Goal: Find specific page/section: Find specific page/section

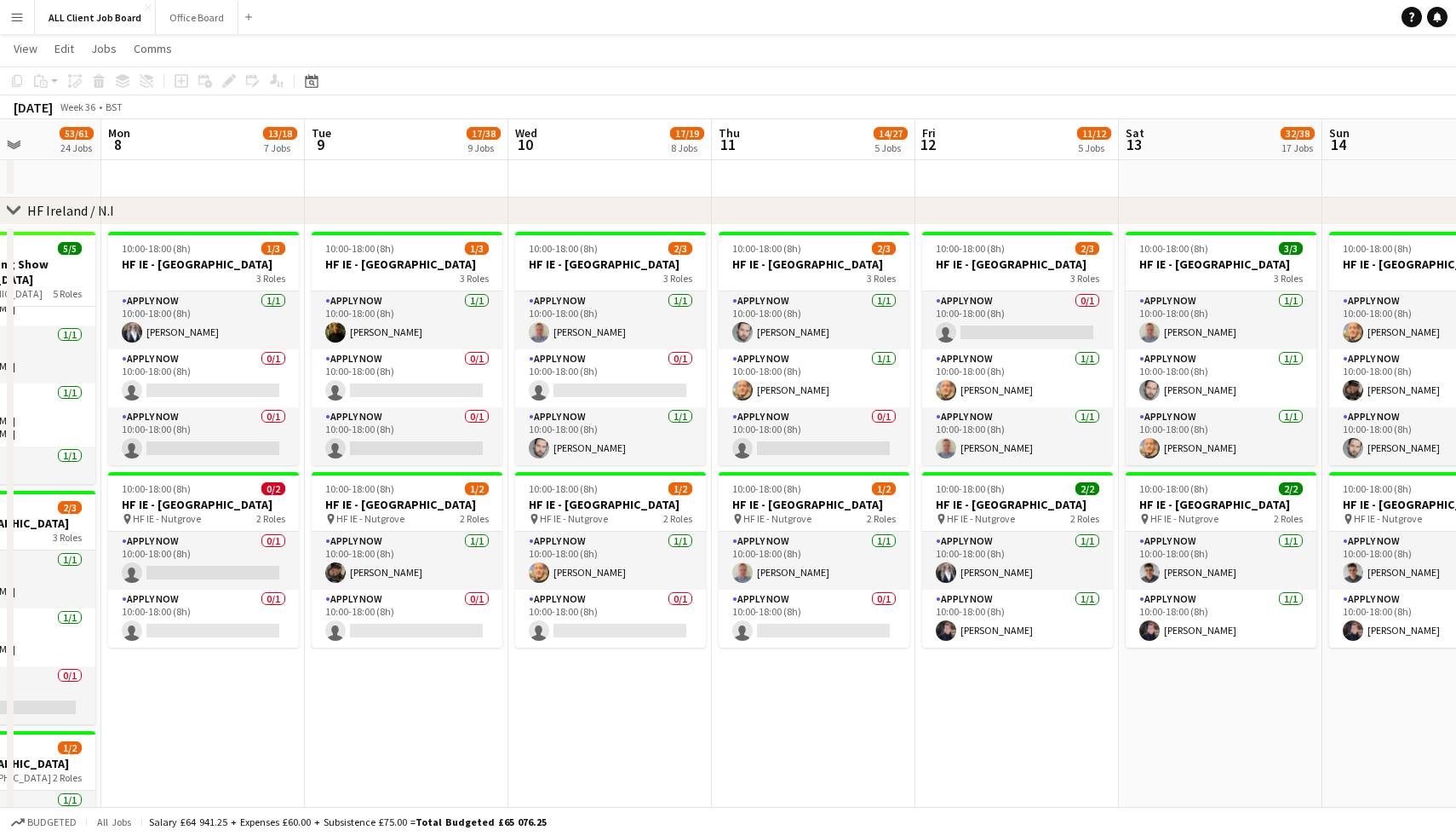
scroll to position [4673, 0]
click at [25, 23] on button "Menu" at bounding box center [17, 17] width 34 height 34
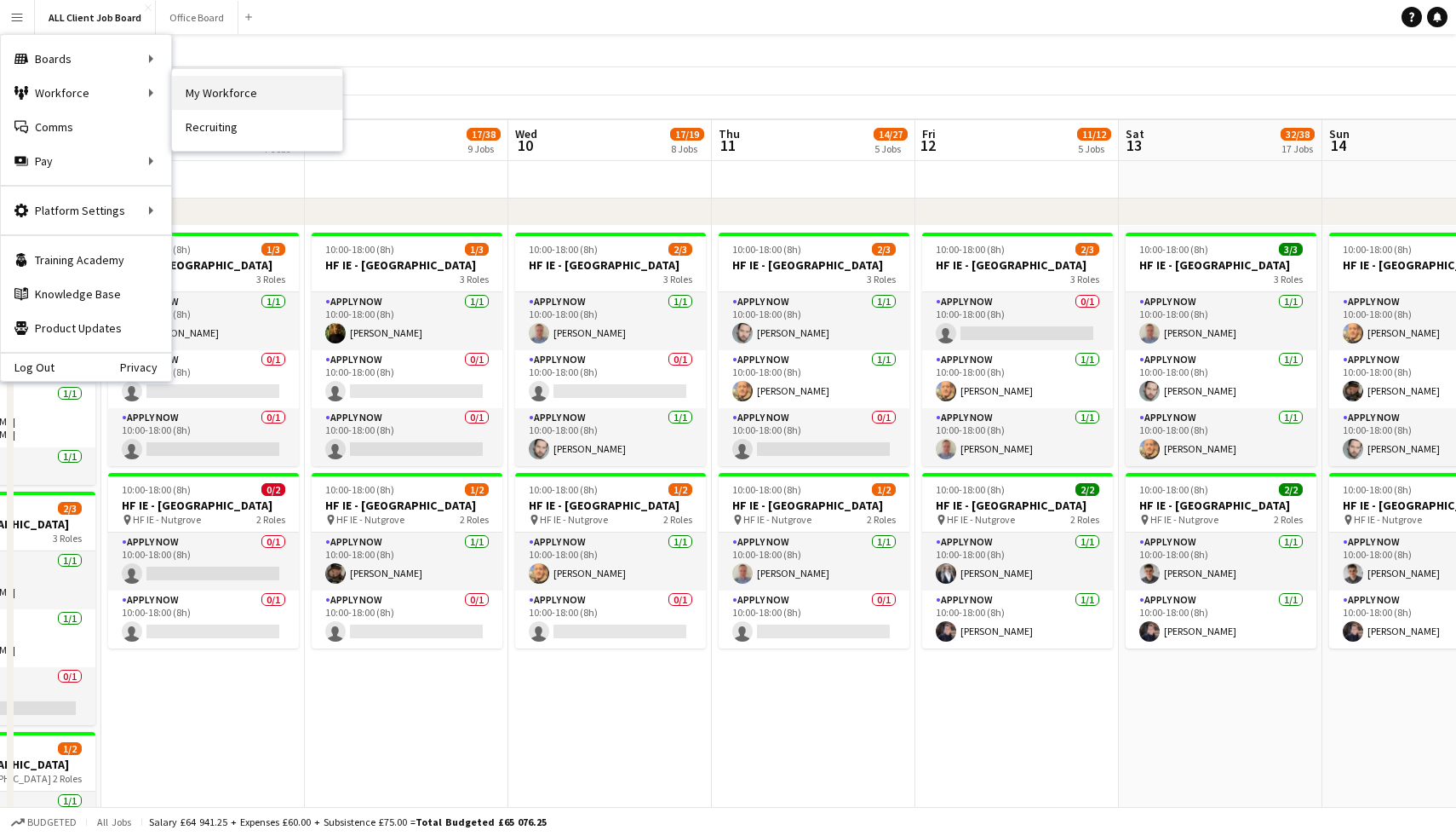
click at [227, 89] on link "My Workforce" at bounding box center [256, 93] width 170 height 34
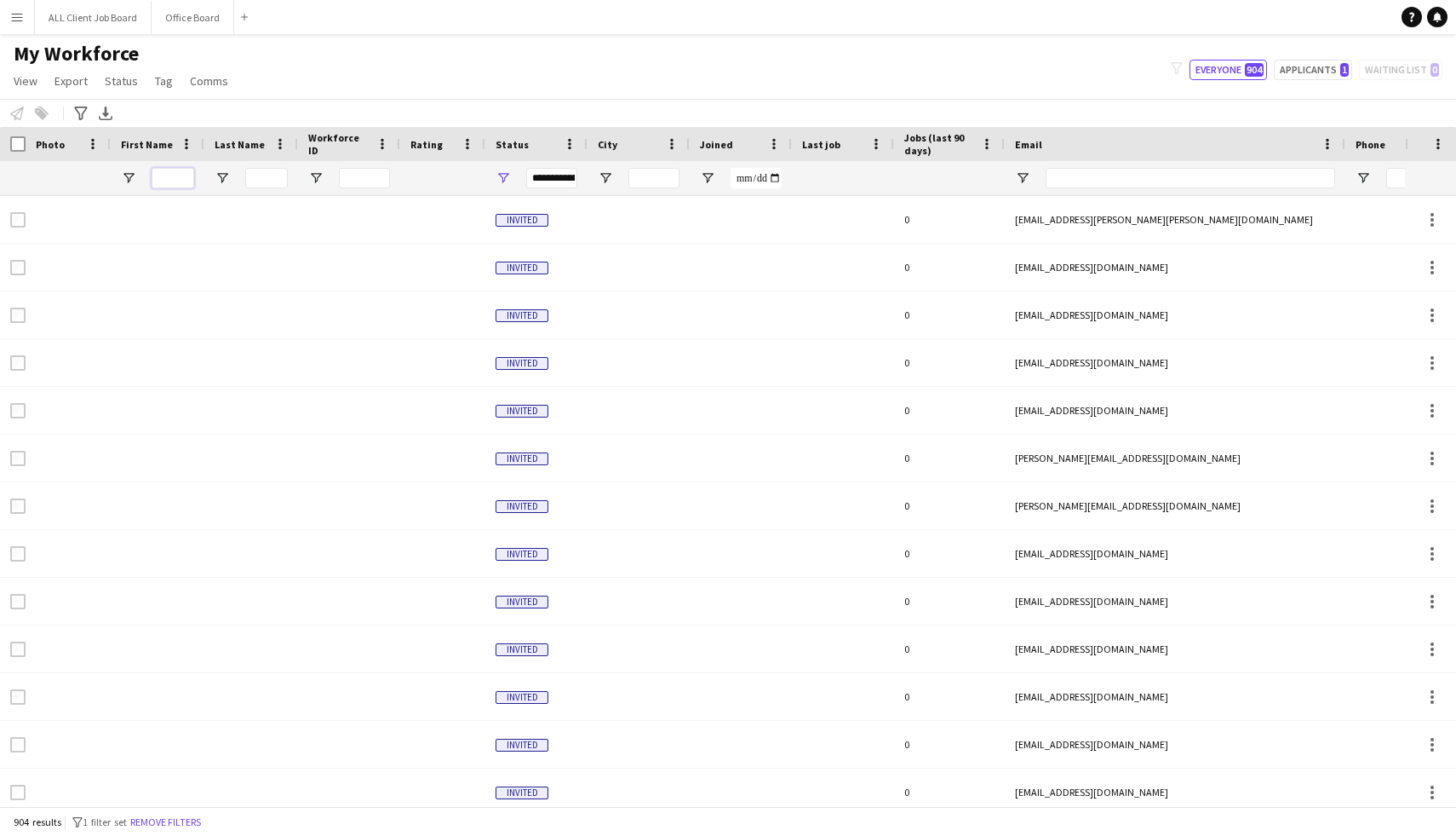
click at [182, 175] on input "First Name Filter Input" at bounding box center [173, 177] width 42 height 20
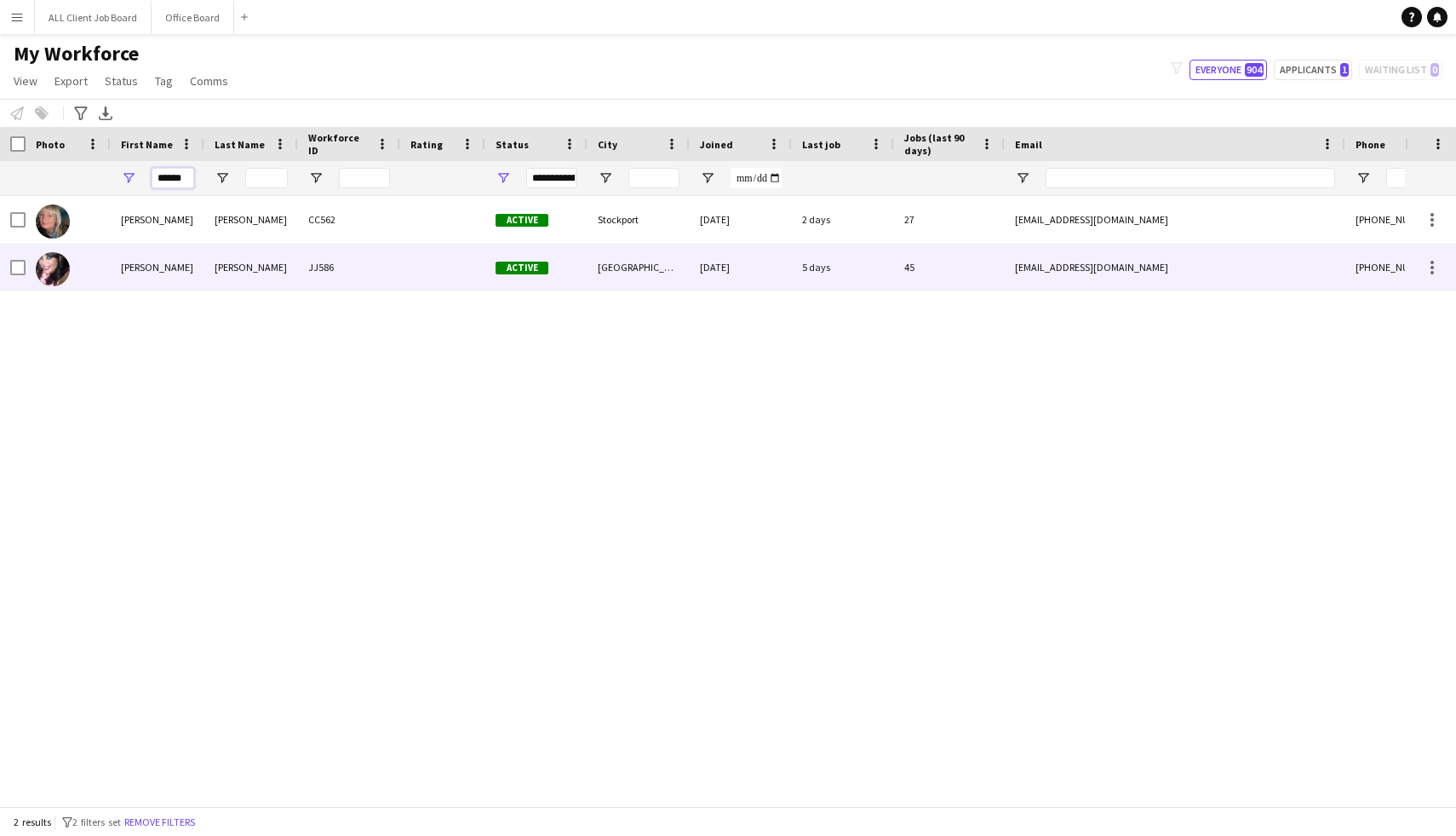
type input "******"
click at [228, 273] on div "[PERSON_NAME]" at bounding box center [251, 266] width 93 height 47
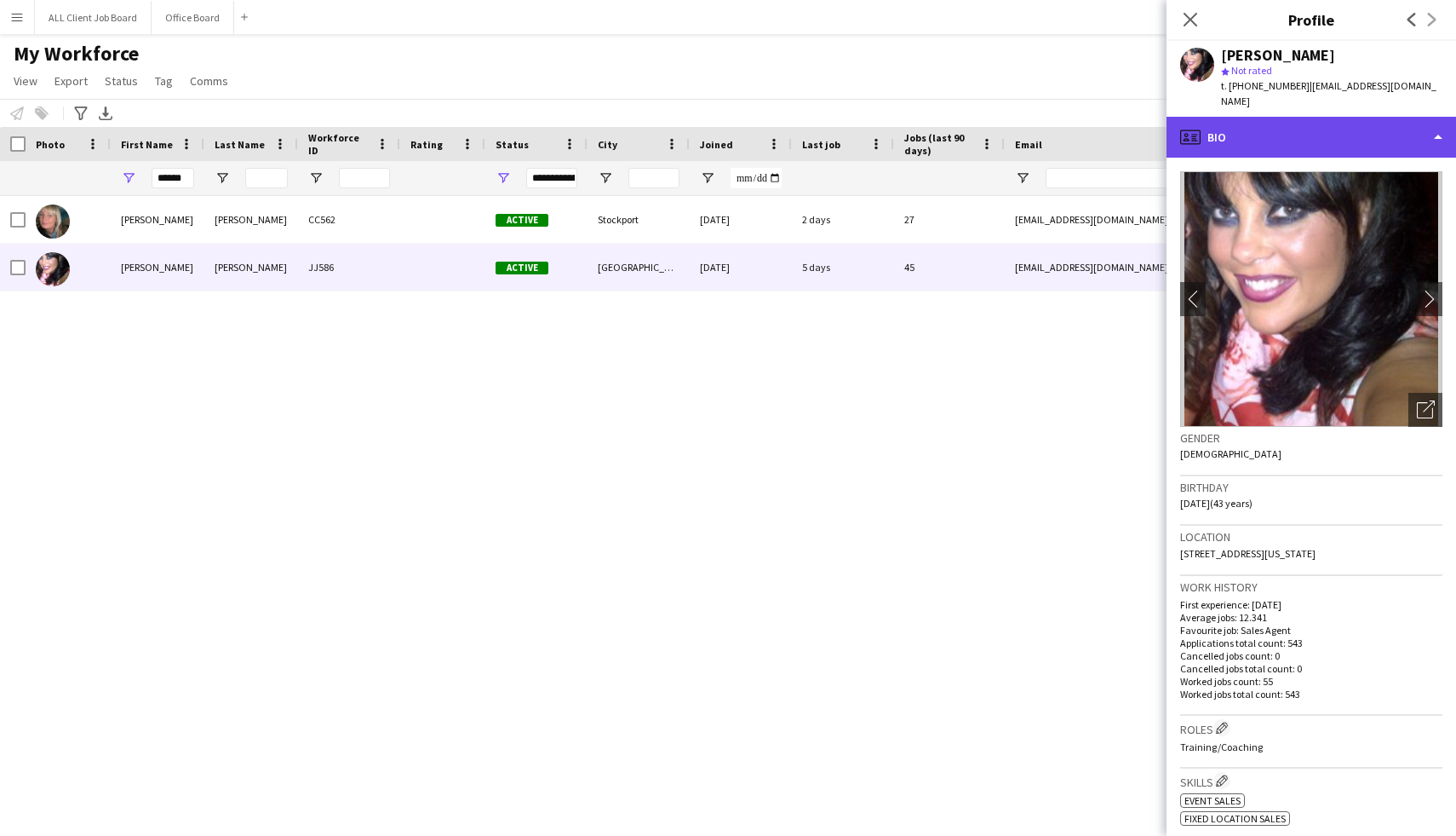
click at [1437, 123] on div "profile Bio" at bounding box center [1311, 137] width 289 height 41
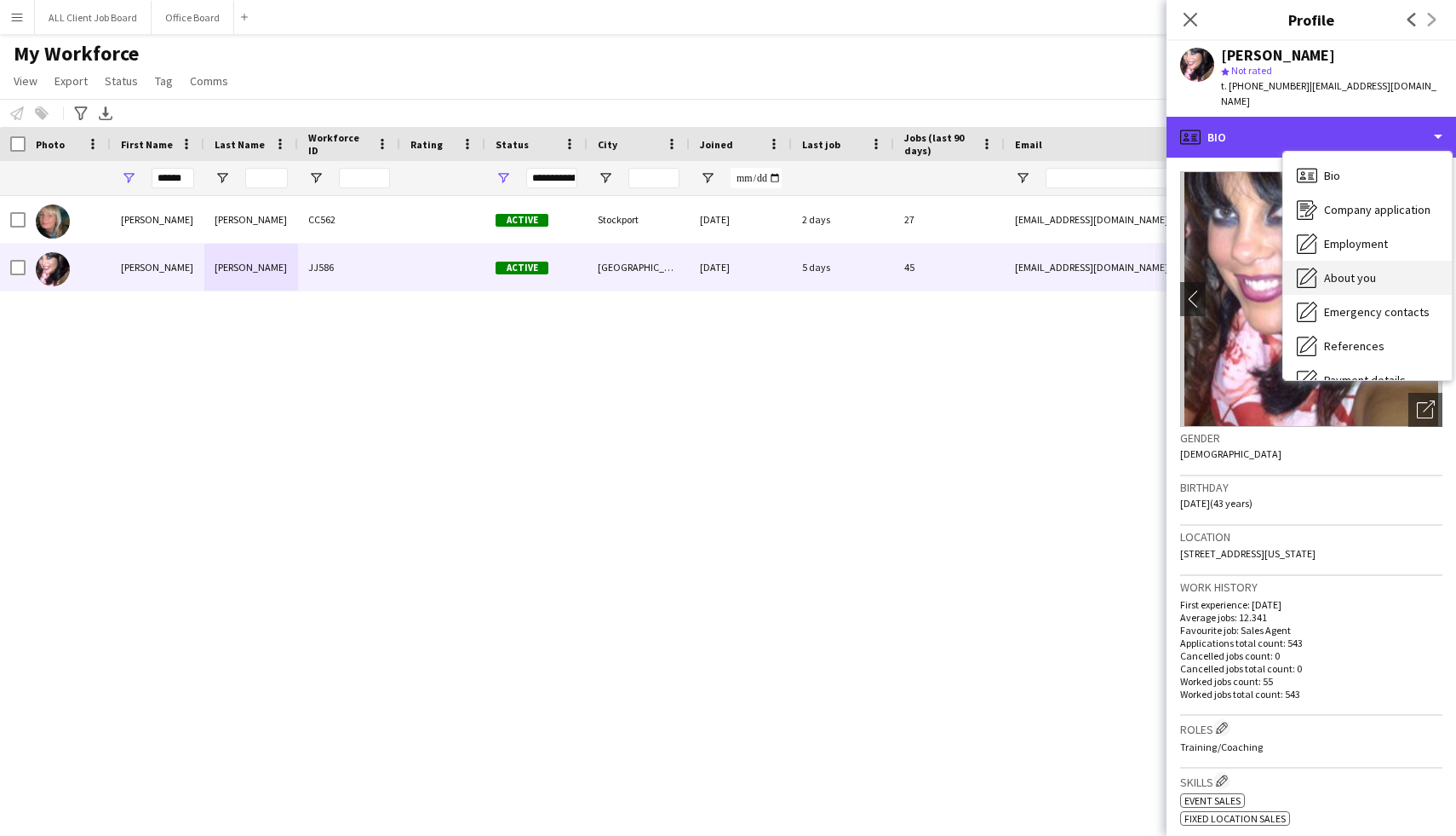
scroll to position [194, 0]
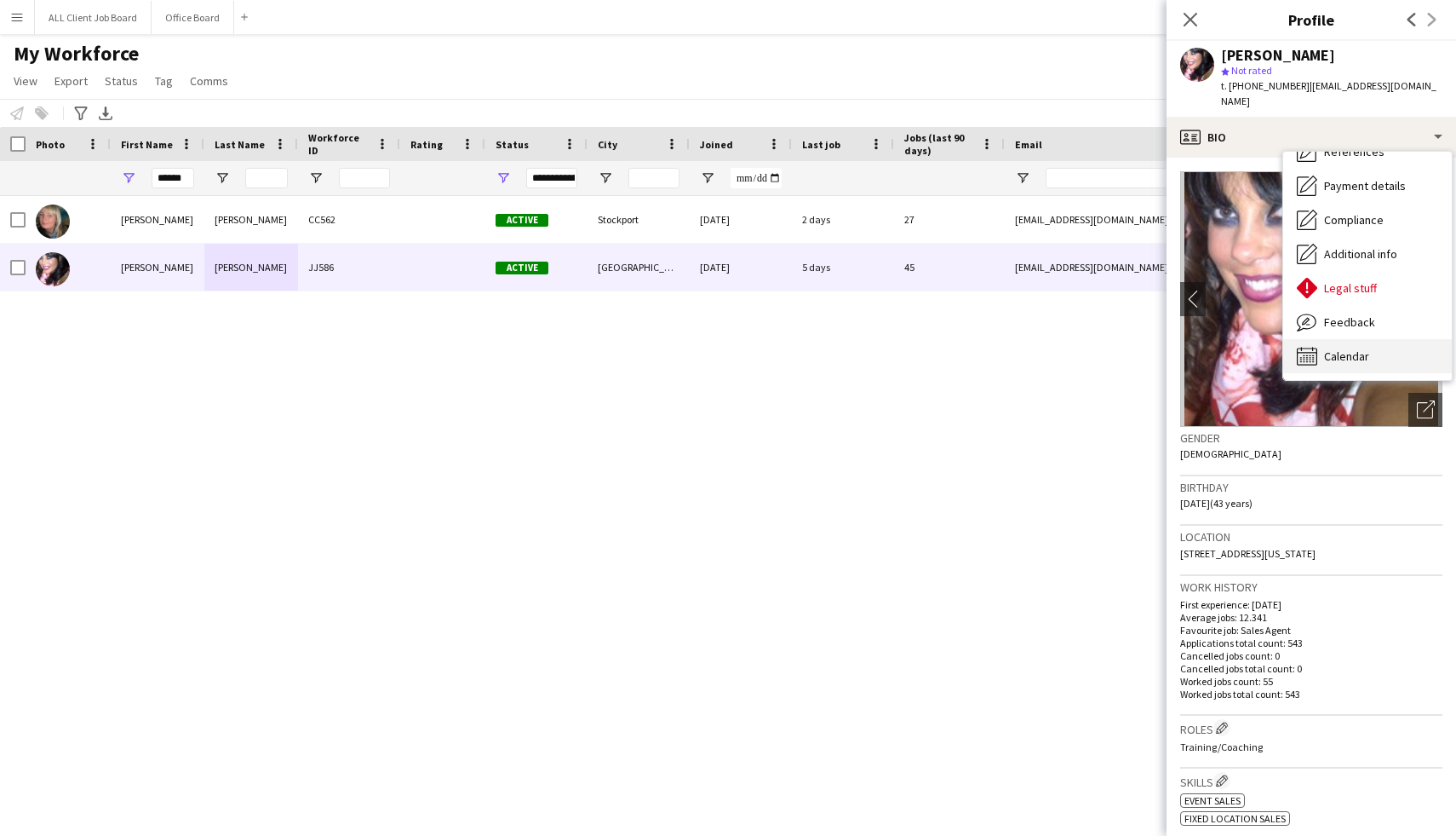
click at [1371, 339] on div "Calendar Calendar" at bounding box center [1367, 355] width 168 height 34
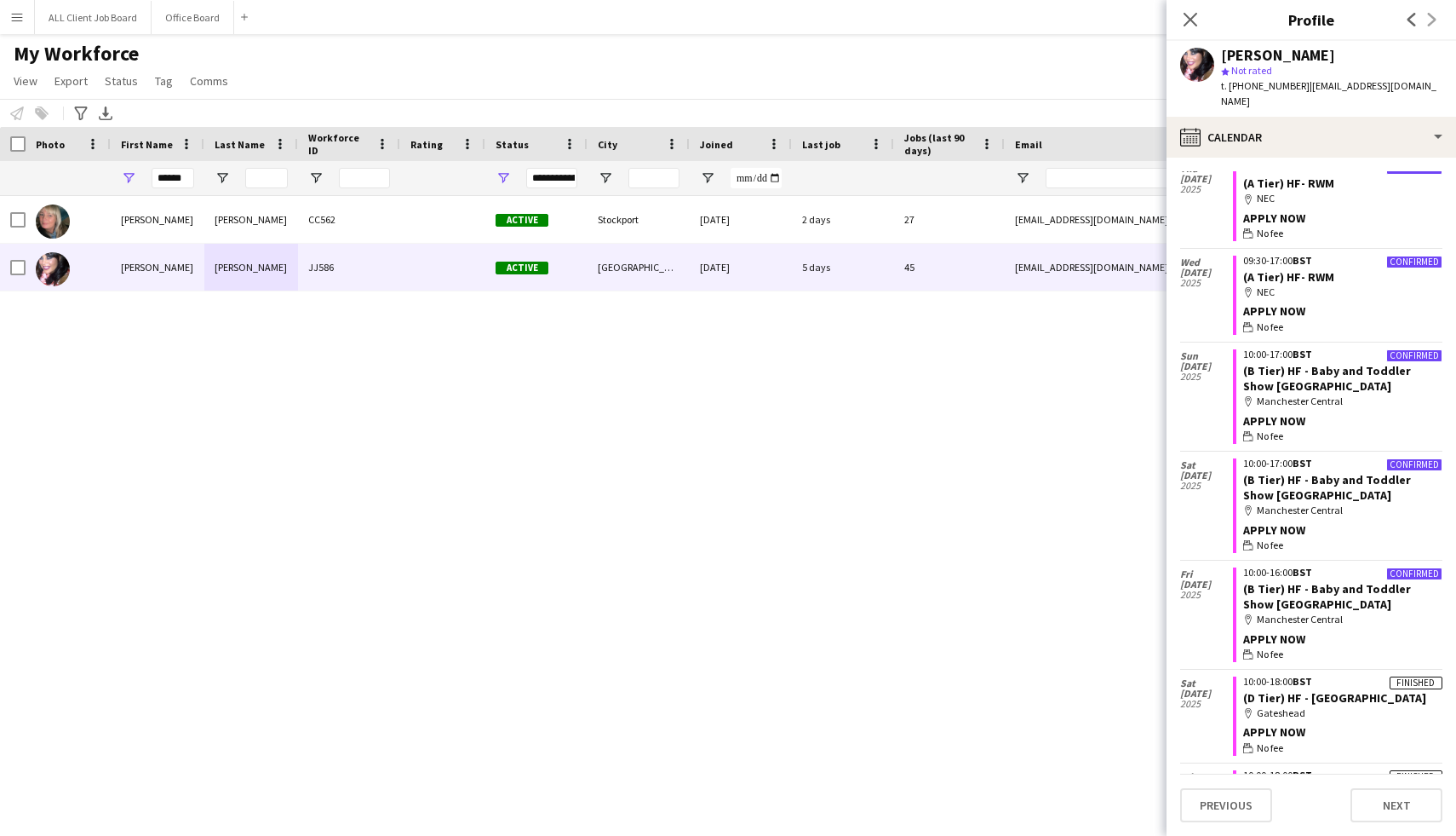
scroll to position [467, 0]
click at [1182, 31] on div "Close pop-in" at bounding box center [1190, 19] width 48 height 39
click at [1189, 20] on icon at bounding box center [1190, 19] width 16 height 16
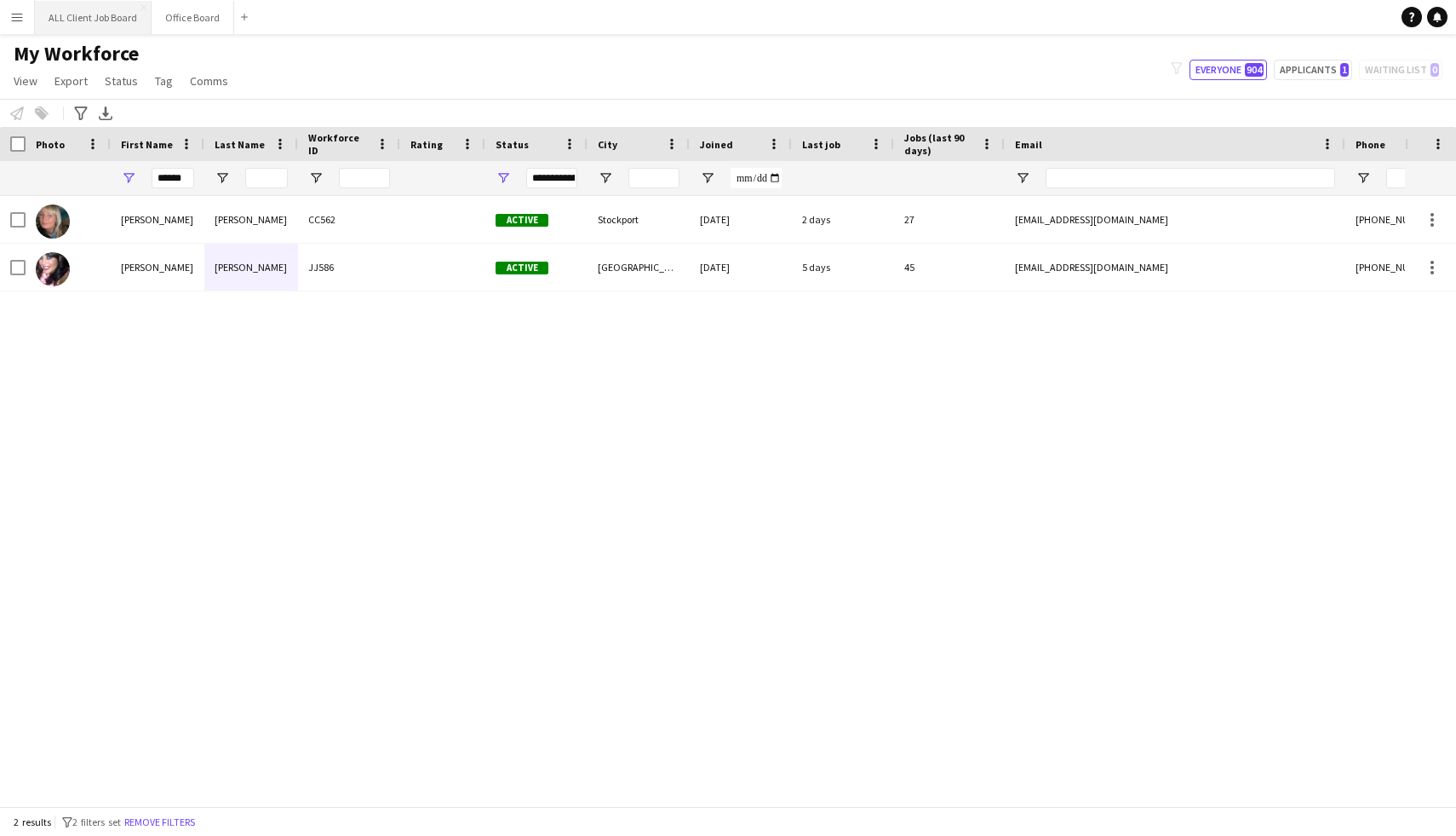
click at [56, 19] on button "ALL Client Job Board Close" at bounding box center [93, 18] width 116 height 34
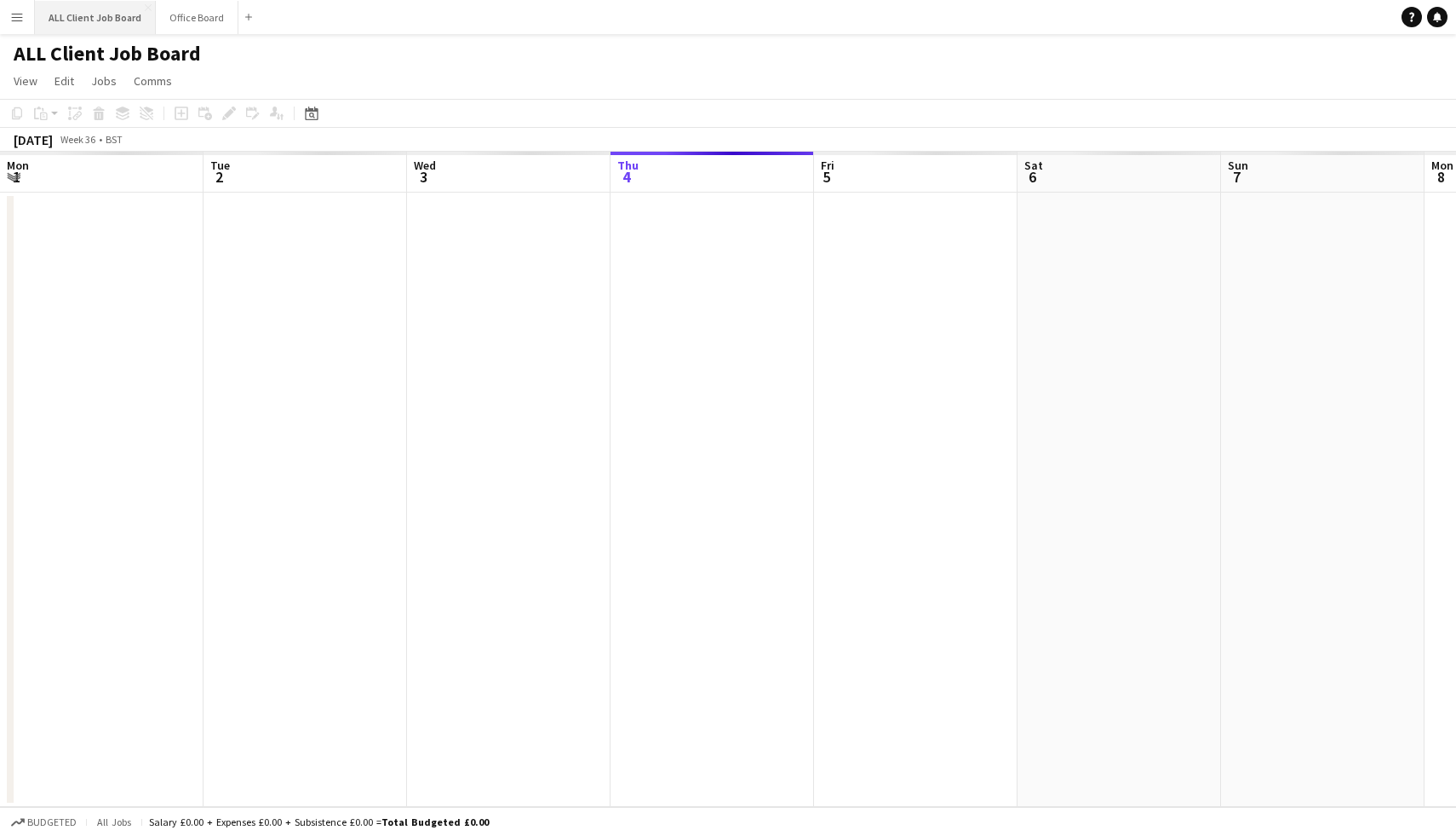
scroll to position [0, 407]
